Goal: Task Accomplishment & Management: Use online tool/utility

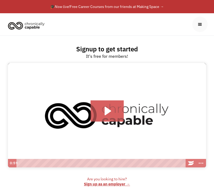
click at [199, 27] on div "menu" at bounding box center [200, 24] width 6 height 6
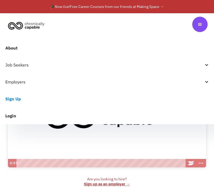
click at [13, 116] on link "Login" at bounding box center [107, 115] width 214 height 17
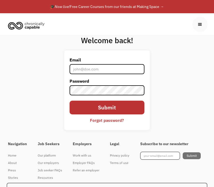
click at [174, 61] on div "Welcome back! Email Password Submit Forgot password? Thank you! Your submission…" at bounding box center [107, 85] width 214 height 98
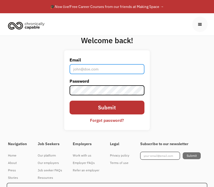
click at [100, 74] on input "Email" at bounding box center [106, 69] width 75 height 10
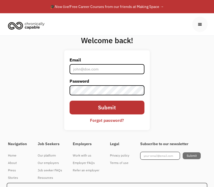
drag, startPoint x: 121, startPoint y: 78, endPoint x: 9, endPoint y: 119, distance: 119.0
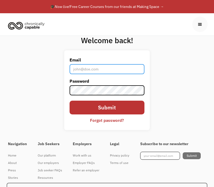
type input "keira.zerweck@gmail.com"
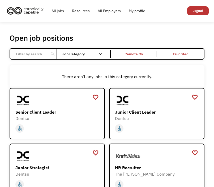
click at [82, 58] on div "Job Category" at bounding box center [84, 54] width 45 height 8
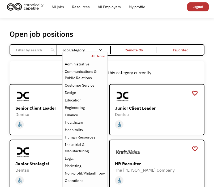
scroll to position [4, 0]
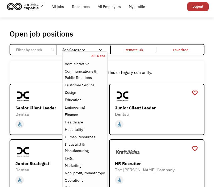
drag, startPoint x: 80, startPoint y: 57, endPoint x: 95, endPoint y: 58, distance: 14.6
click at [95, 58] on link "All" at bounding box center [94, 56] width 6 height 4
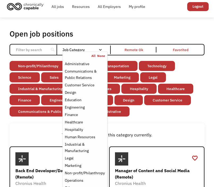
drag, startPoint x: 95, startPoint y: 58, endPoint x: 35, endPoint y: 143, distance: 103.7
click at [35, 143] on div "There aren't any jobs in this category currently." at bounding box center [107, 134] width 195 height 23
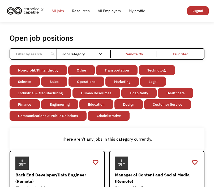
drag, startPoint x: 35, startPoint y: 143, endPoint x: 54, endPoint y: 12, distance: 132.5
click at [54, 12] on link "All jobs" at bounding box center [57, 10] width 20 height 17
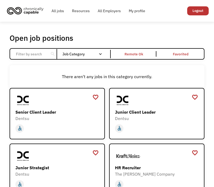
drag, startPoint x: 0, startPoint y: 0, endPoint x: 30, endPoint y: 56, distance: 64.1
click at [30, 56] on input "Email Form" at bounding box center [29, 54] width 33 height 10
click input "Email Form" at bounding box center [0, 0] width 0 height 0
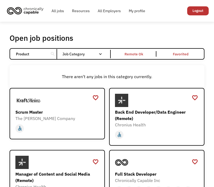
drag, startPoint x: 30, startPoint y: 56, endPoint x: 33, endPoint y: 56, distance: 2.7
click at [33, 56] on input "Product" at bounding box center [29, 54] width 33 height 10
type input "Product manager"
click input "Email Form" at bounding box center [0, 0] width 0 height 0
